Goal: Task Accomplishment & Management: Complete application form

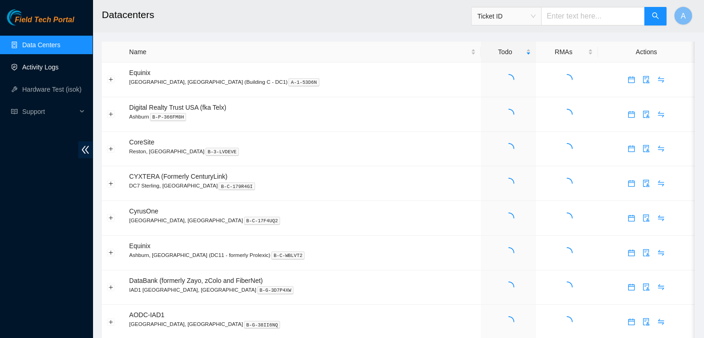
click at [58, 71] on link "Activity Logs" at bounding box center [40, 66] width 37 height 7
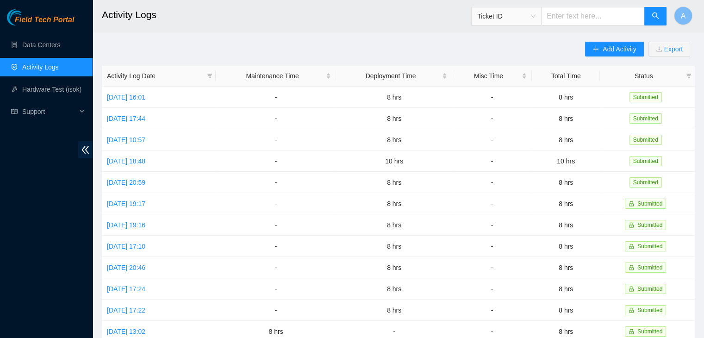
click at [598, 57] on div "Add Activity Export" at bounding box center [640, 54] width 110 height 24
click at [605, 54] on button "Add Activity" at bounding box center [614, 49] width 58 height 15
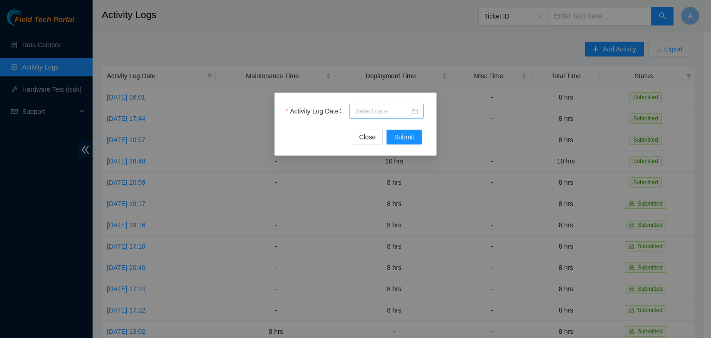
click at [413, 110] on div at bounding box center [386, 111] width 63 height 10
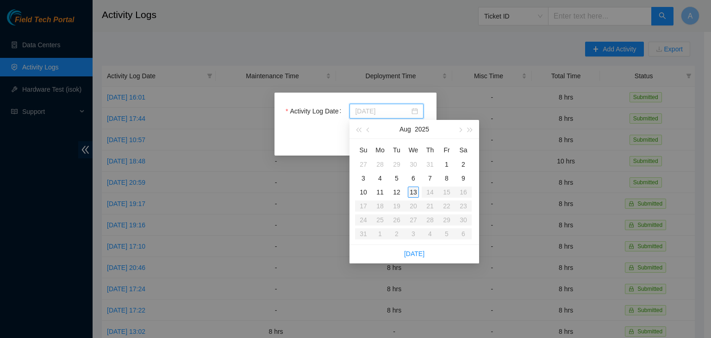
type input "2025-08-13"
click at [414, 193] on div "13" at bounding box center [413, 192] width 11 height 11
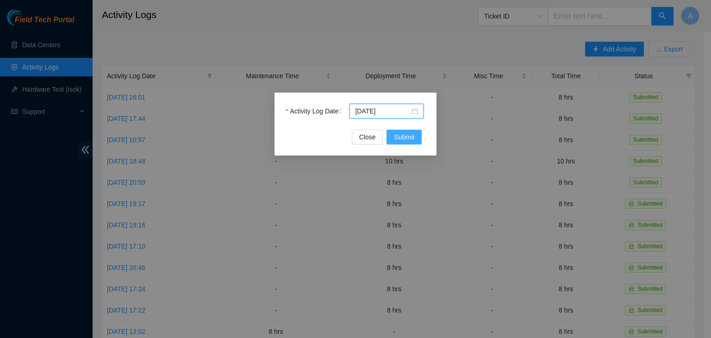
click at [409, 143] on button "Submit" at bounding box center [404, 137] width 35 height 15
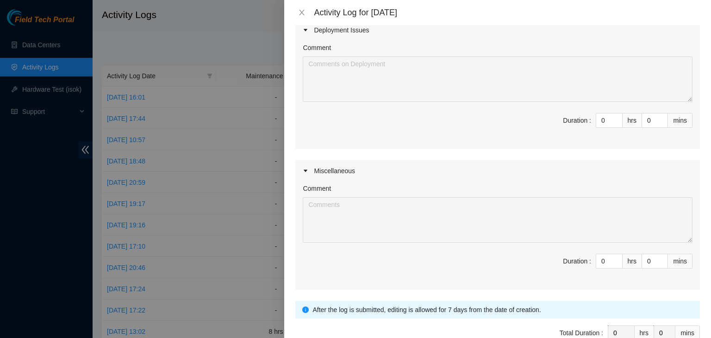
scroll to position [232, 0]
click at [603, 121] on input "0" at bounding box center [609, 120] width 26 height 14
type input "8"
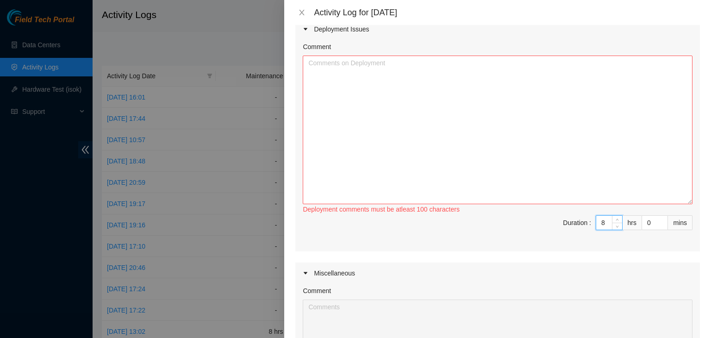
drag, startPoint x: 684, startPoint y: 98, endPoint x: 635, endPoint y: 225, distance: 135.3
click at [635, 204] on textarea "Comment" at bounding box center [498, 130] width 390 height 149
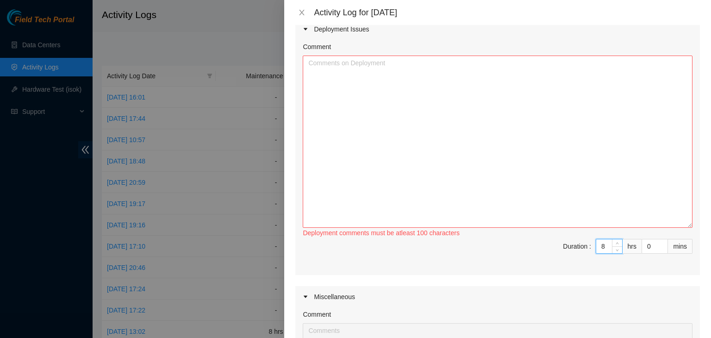
paste input "EOD Update: -Ran fibers to rack: D-OP-05 mtor02 port 50 ---> C-RS-09 RU# 29 Cas…"
type input "8"
click at [364, 141] on textarea "Comment" at bounding box center [498, 142] width 390 height 172
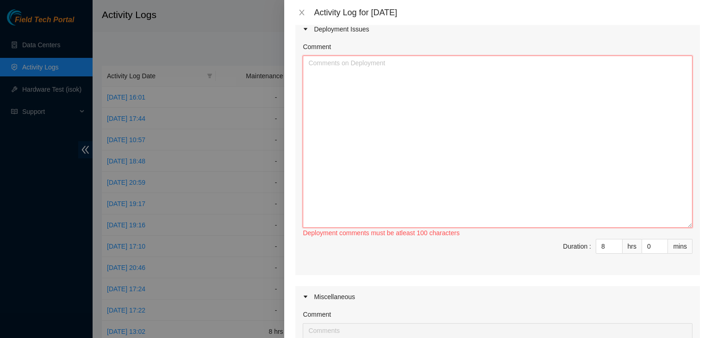
paste textarea "EOD Update: -Ran fibers to rack: D-OP-05 mtor02 port 50 ---> C-RS-09 RU# 29 Cas…"
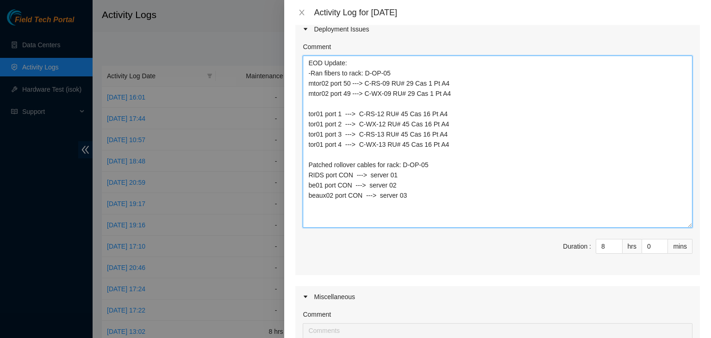
click at [307, 63] on textarea "EOD Update: -Ran fibers to rack: D-OP-05 mtor02 port 50 ---> C-RS-09 RU# 29 Cas…" at bounding box center [498, 142] width 390 height 172
click at [313, 63] on textarea "EOD Update: -Ran fibers to rack: D-OP-05 mtor02 port 50 ---> C-RS-09 RU# 29 Cas…" at bounding box center [498, 142] width 390 height 172
paste textarea "DP82683"
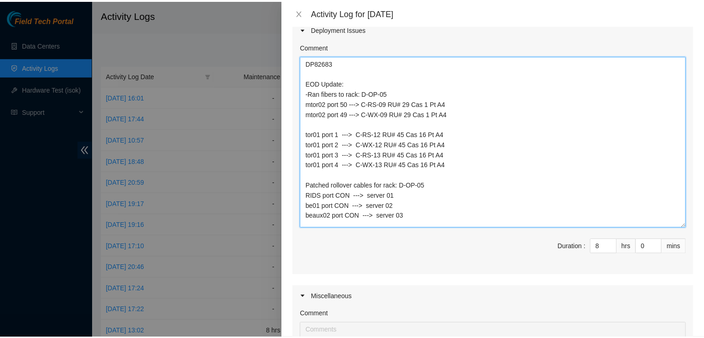
scroll to position [409, 0]
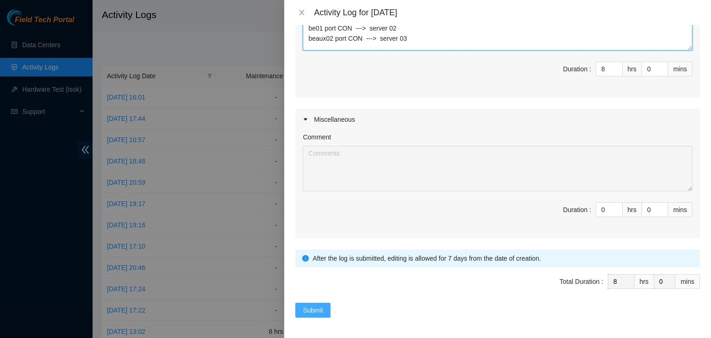
type textarea "DP82683 EOD Update: -Ran fibers to rack: D-OP-05 mtor02 port 50 ---> C-RS-09 RU…"
click at [324, 303] on button "Submit" at bounding box center [312, 310] width 35 height 15
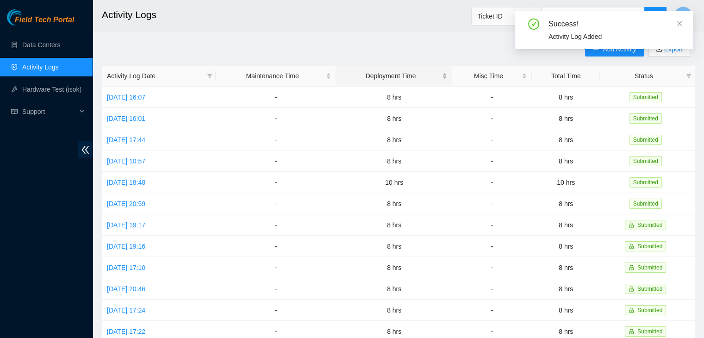
scroll to position [1, 0]
